Goal: Find specific page/section: Find specific page/section

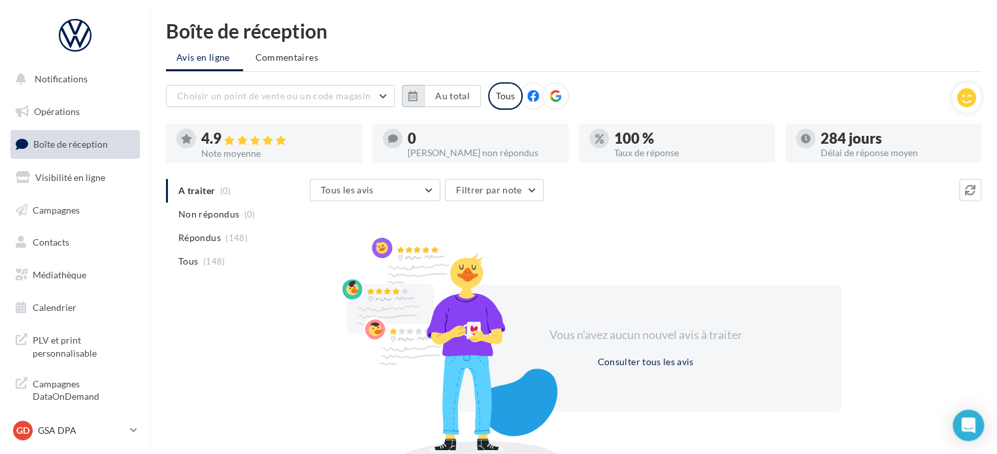
click at [415, 99] on icon "button" at bounding box center [412, 96] width 9 height 10
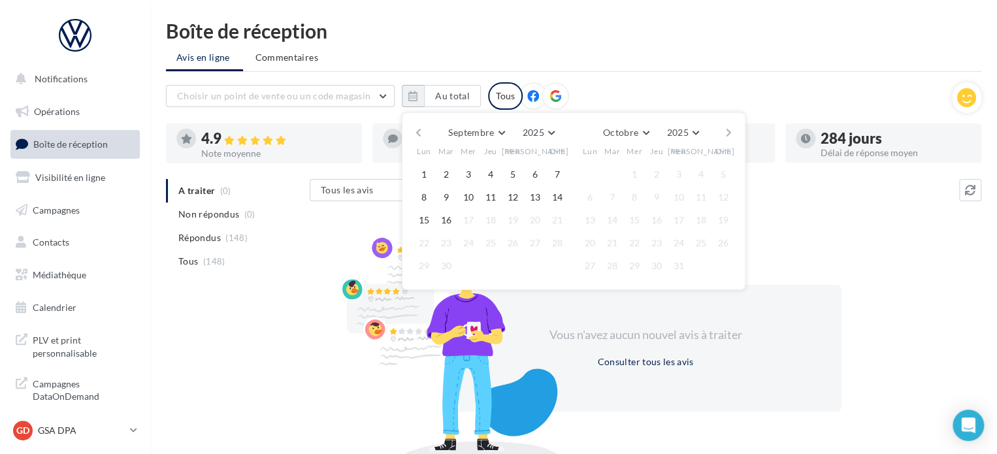
click at [421, 133] on button "button" at bounding box center [418, 132] width 11 height 18
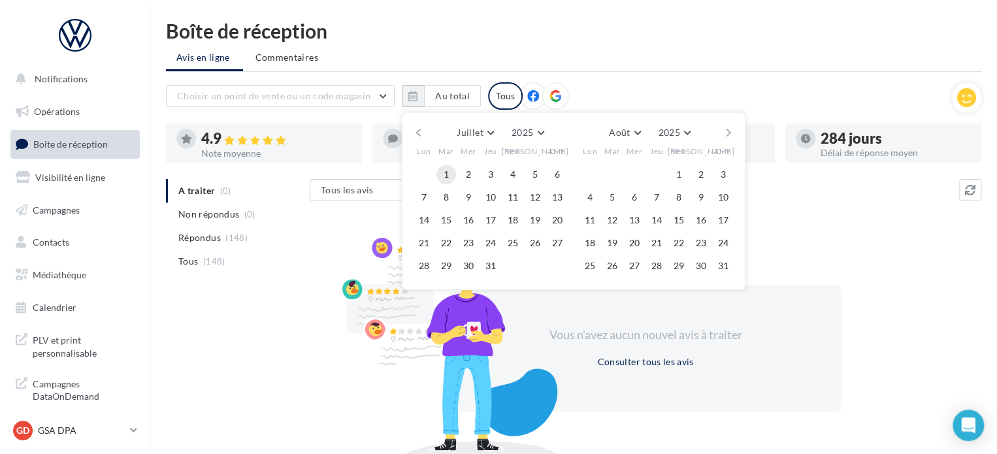
click at [445, 169] on button "1" at bounding box center [446, 175] width 20 height 20
click at [728, 131] on button "button" at bounding box center [728, 132] width 11 height 18
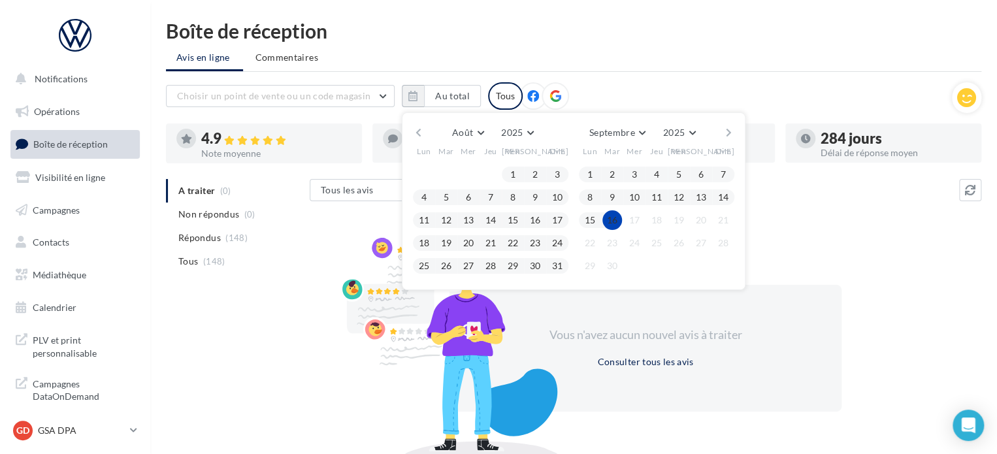
click at [611, 219] on button "16" at bounding box center [612, 220] width 20 height 20
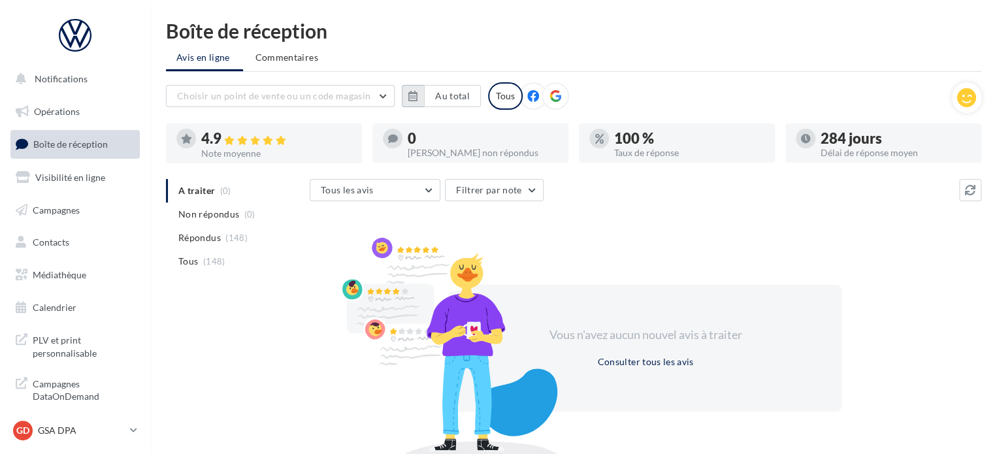
click at [408, 93] on icon "button" at bounding box center [412, 96] width 9 height 10
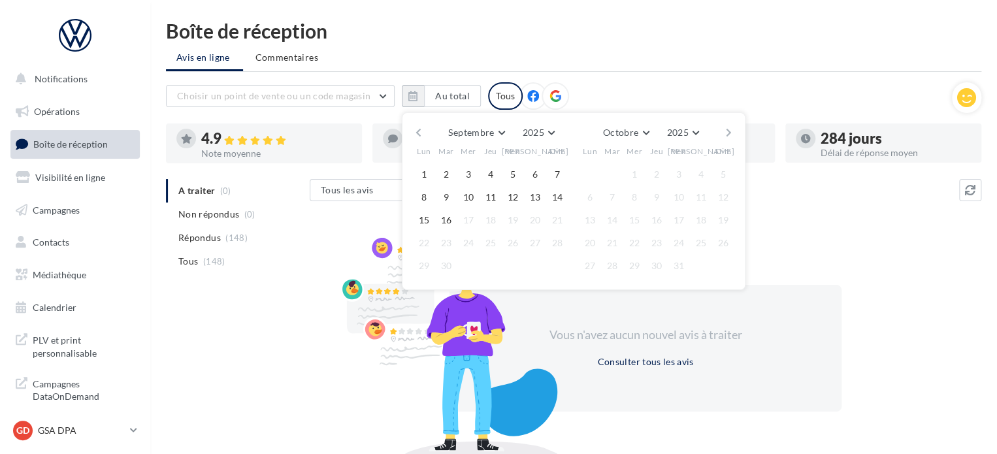
click at [413, 125] on button "button" at bounding box center [418, 132] width 11 height 18
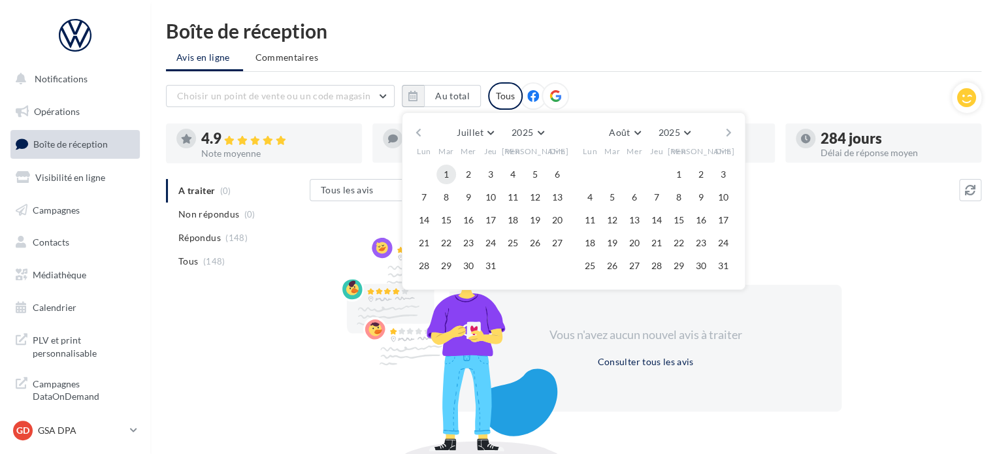
click at [445, 170] on button "1" at bounding box center [446, 175] width 20 height 20
click at [724, 130] on button "button" at bounding box center [728, 132] width 11 height 18
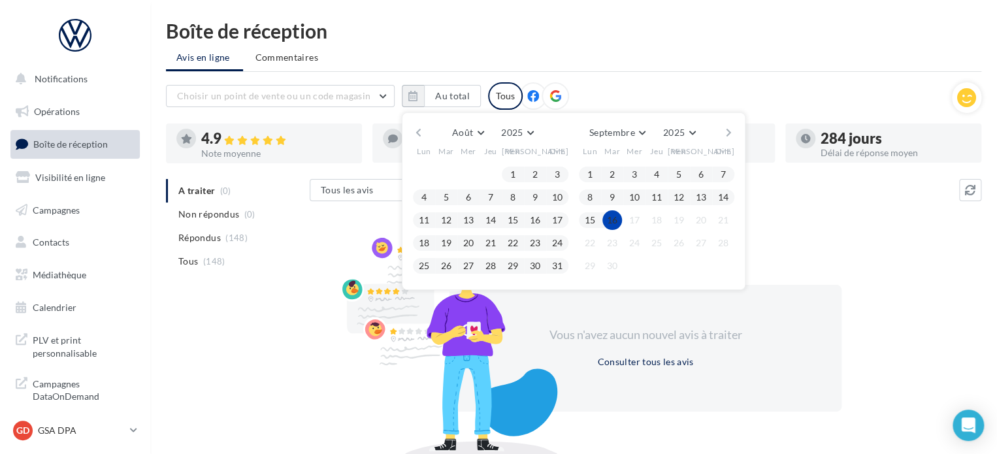
click at [613, 218] on button "16" at bounding box center [612, 220] width 20 height 20
